Goal: Find specific page/section: Find specific page/section

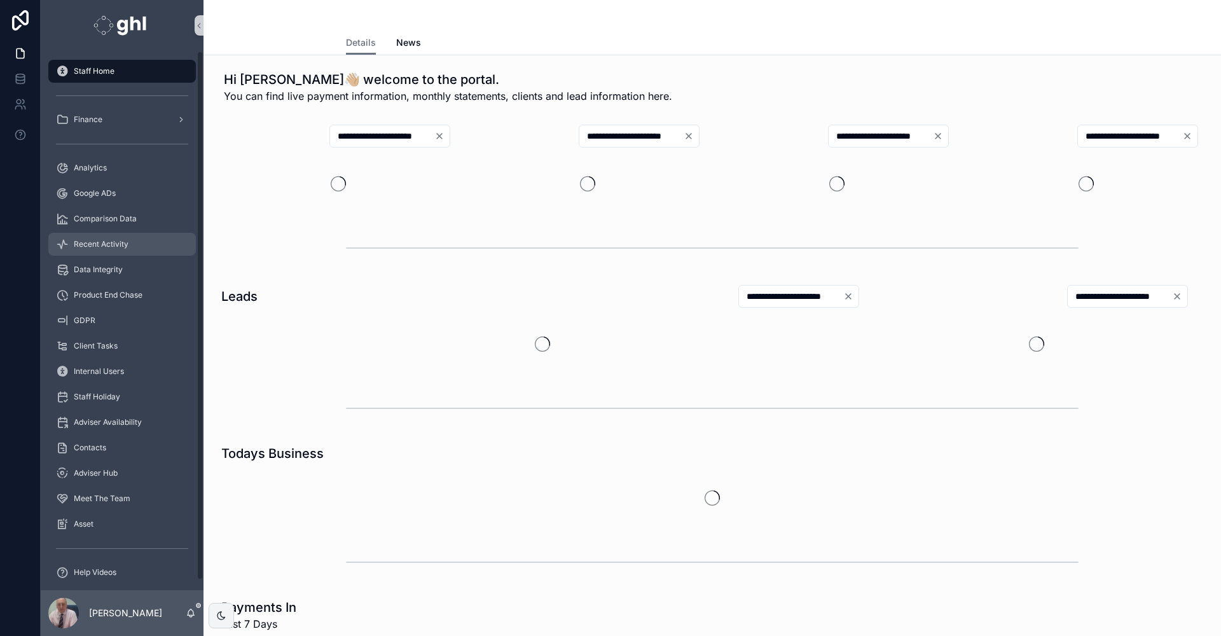
click at [91, 244] on span "Recent Activity" at bounding box center [101, 244] width 55 height 10
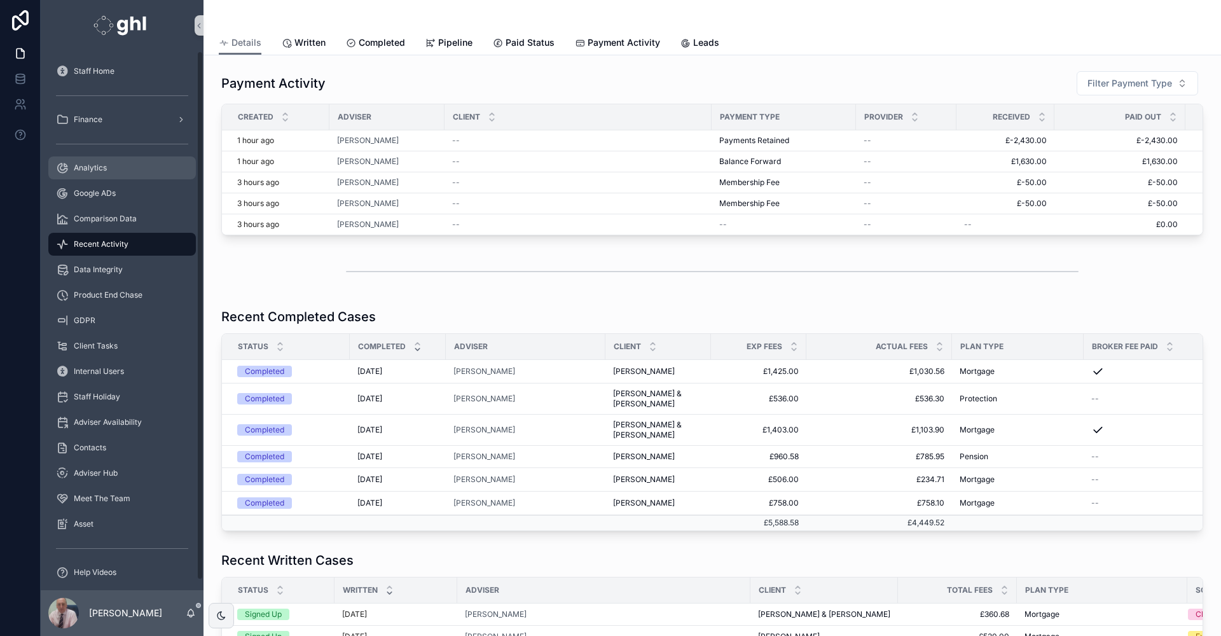
click at [92, 167] on span "Analytics" at bounding box center [90, 168] width 33 height 10
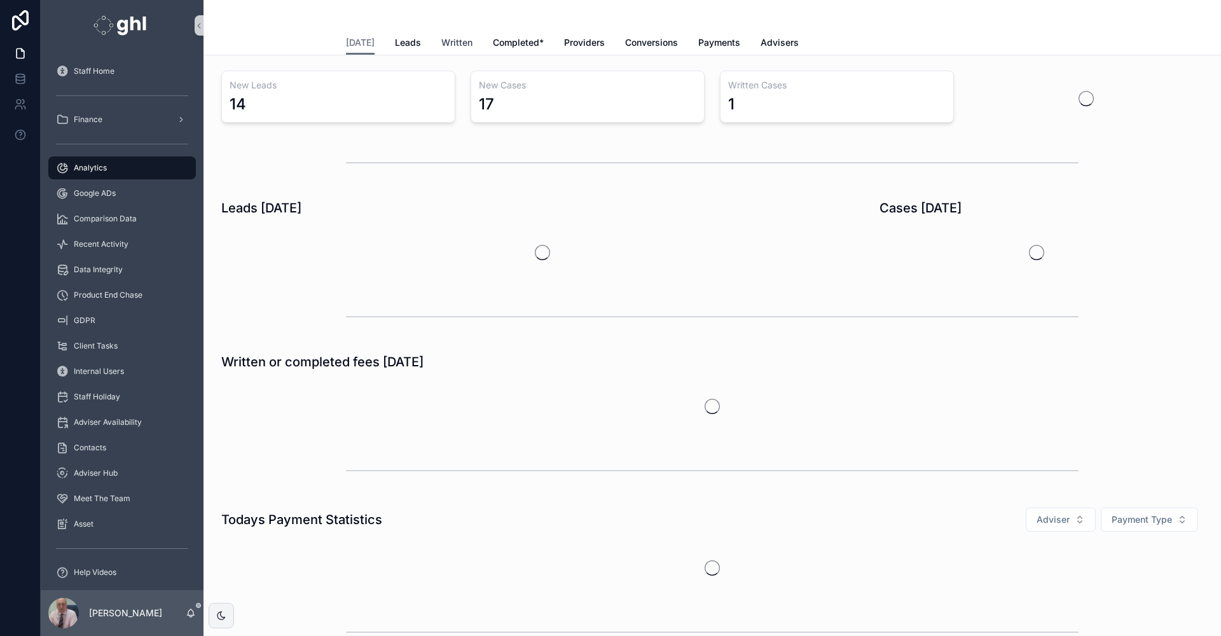
click at [451, 43] on span "Written" at bounding box center [456, 42] width 31 height 13
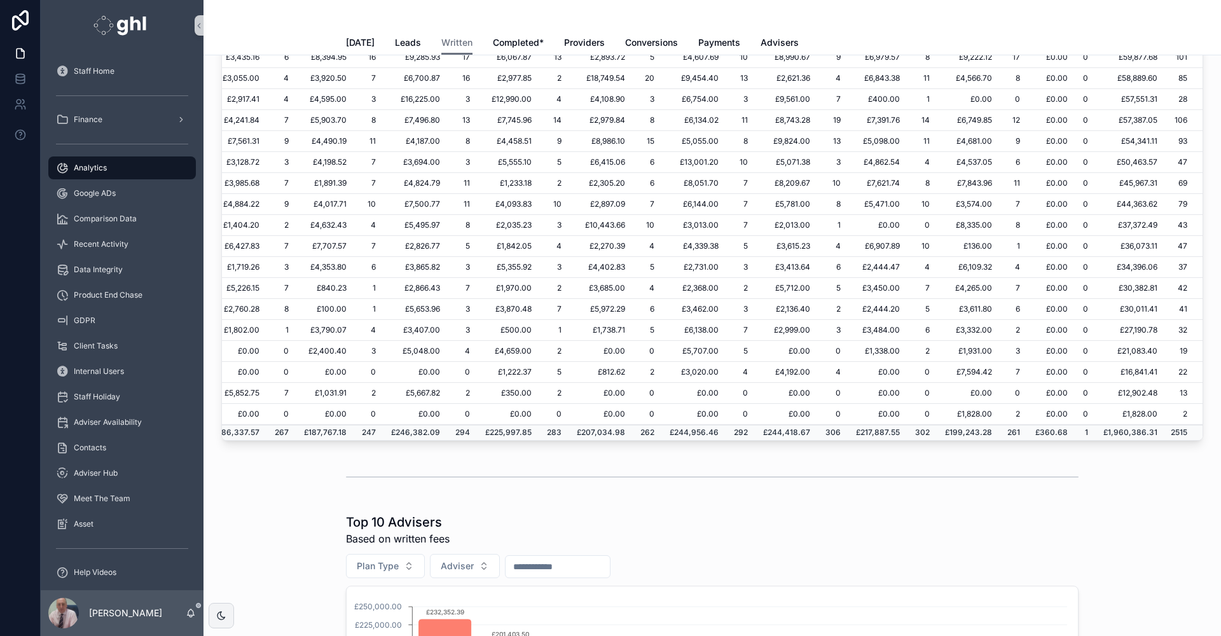
scroll to position [266, 219]
